Goal: Obtain resource: Obtain resource

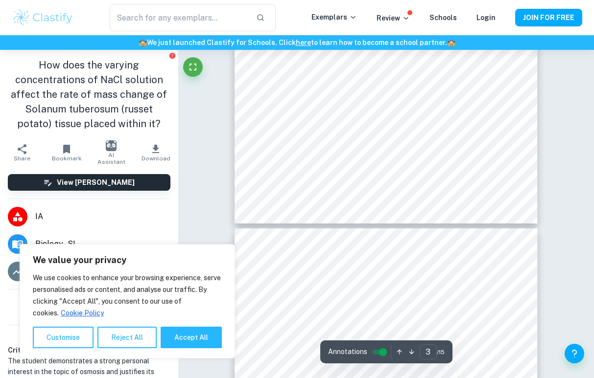
scroll to position [1027, 0]
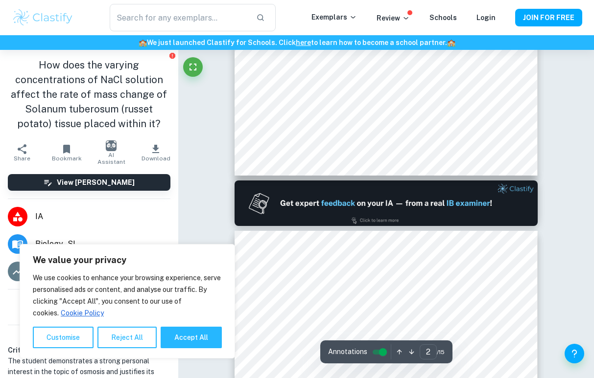
type input "1"
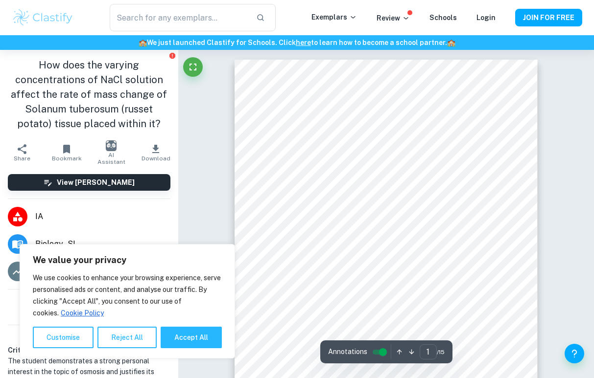
scroll to position [0, 0]
click at [185, 329] on button "Accept All" at bounding box center [191, 338] width 61 height 22
checkbox input "true"
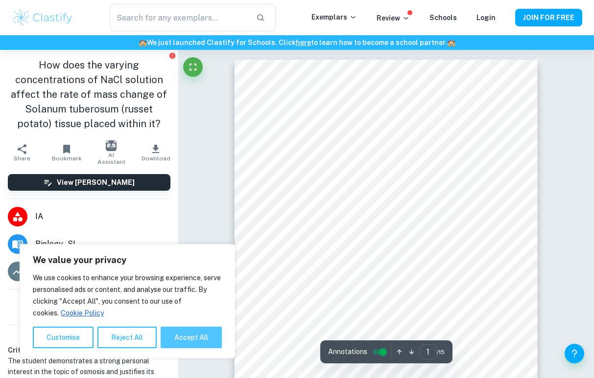
checkbox input "true"
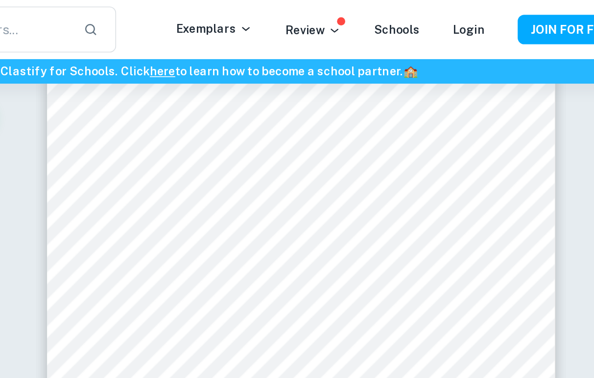
scroll to position [2554, 0]
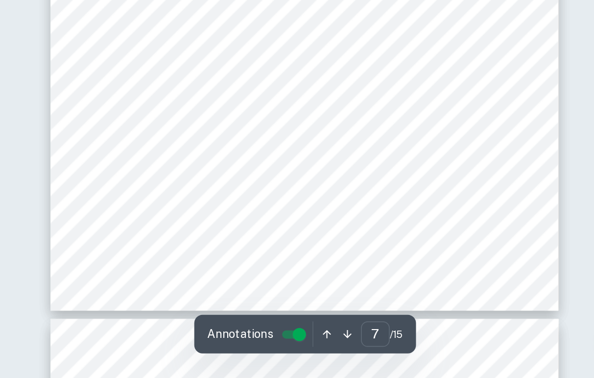
type input "8"
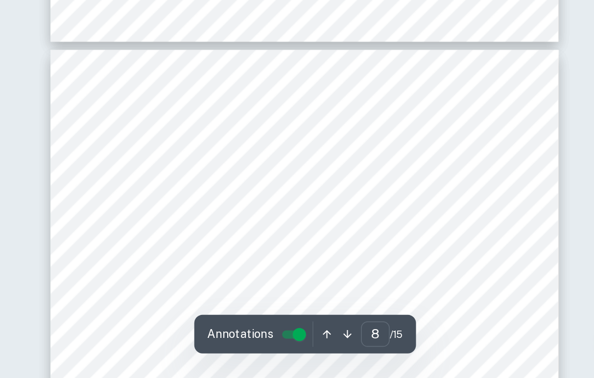
scroll to position [2754, 0]
